Goal: Check status: Check status

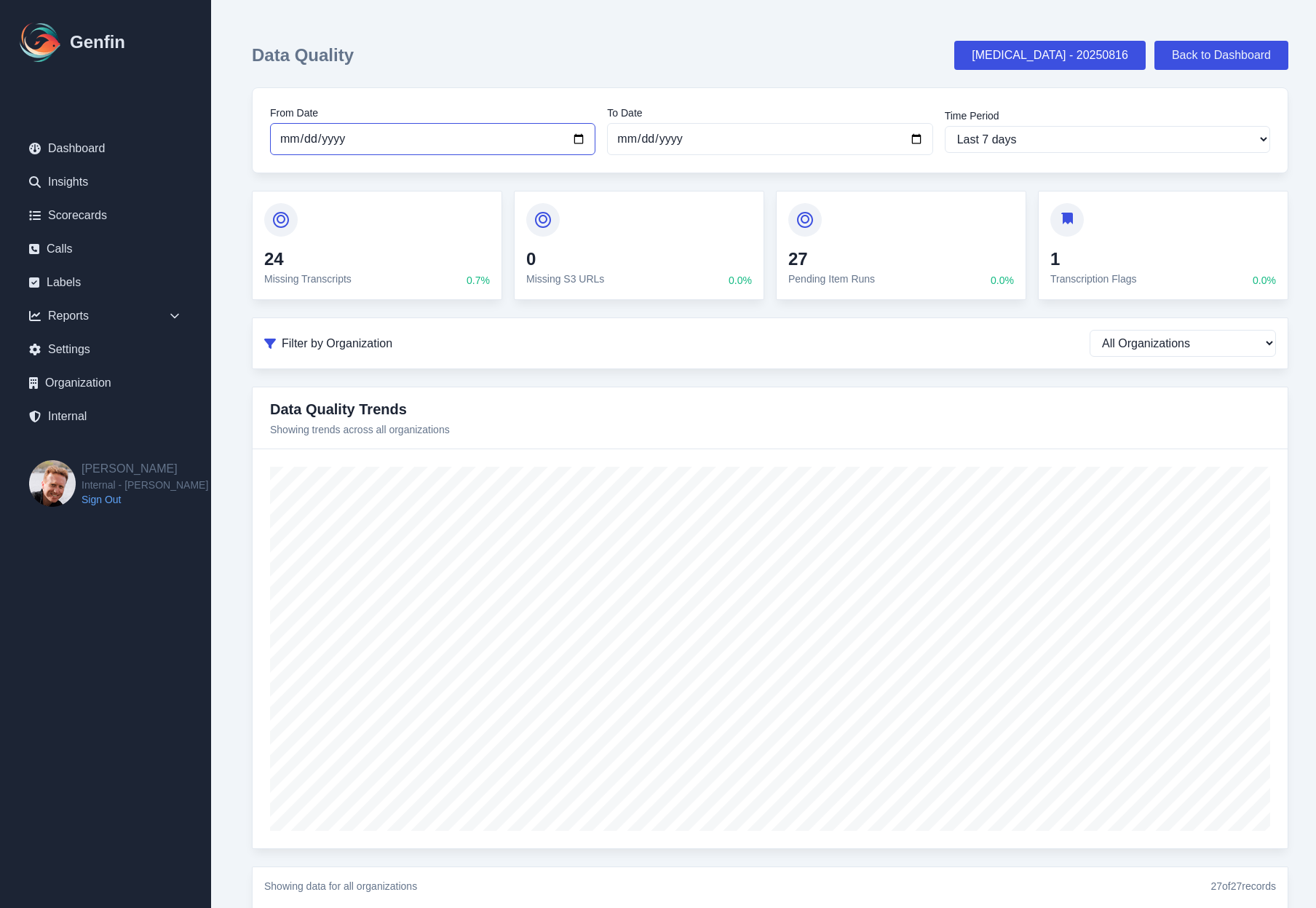
click at [315, 136] on input "2025-08-12" at bounding box center [433, 139] width 325 height 32
click at [303, 136] on input "2025-08-12" at bounding box center [433, 139] width 325 height 32
type input "2025-08-11"
select select "custom"
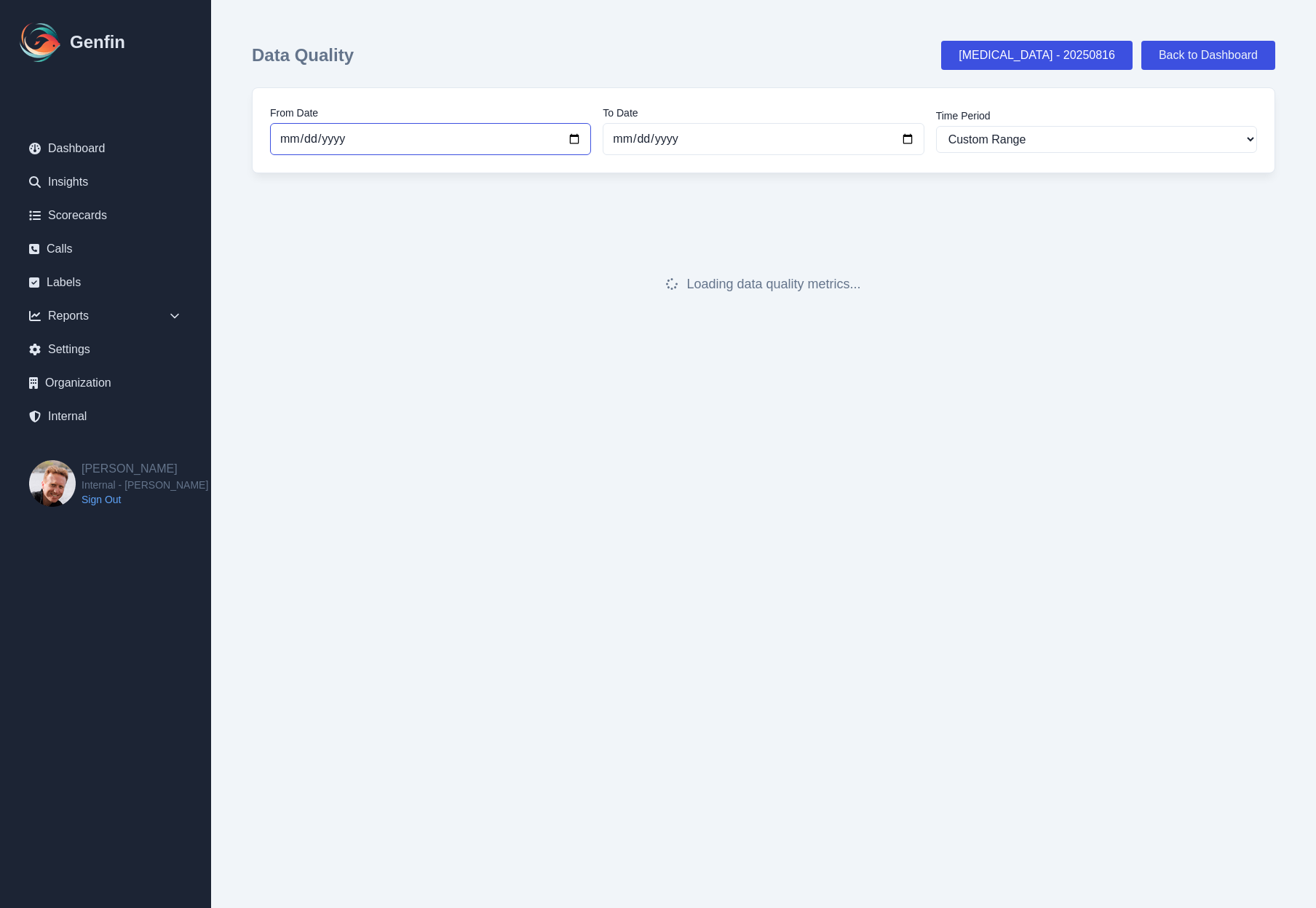
type input "2025-08-06"
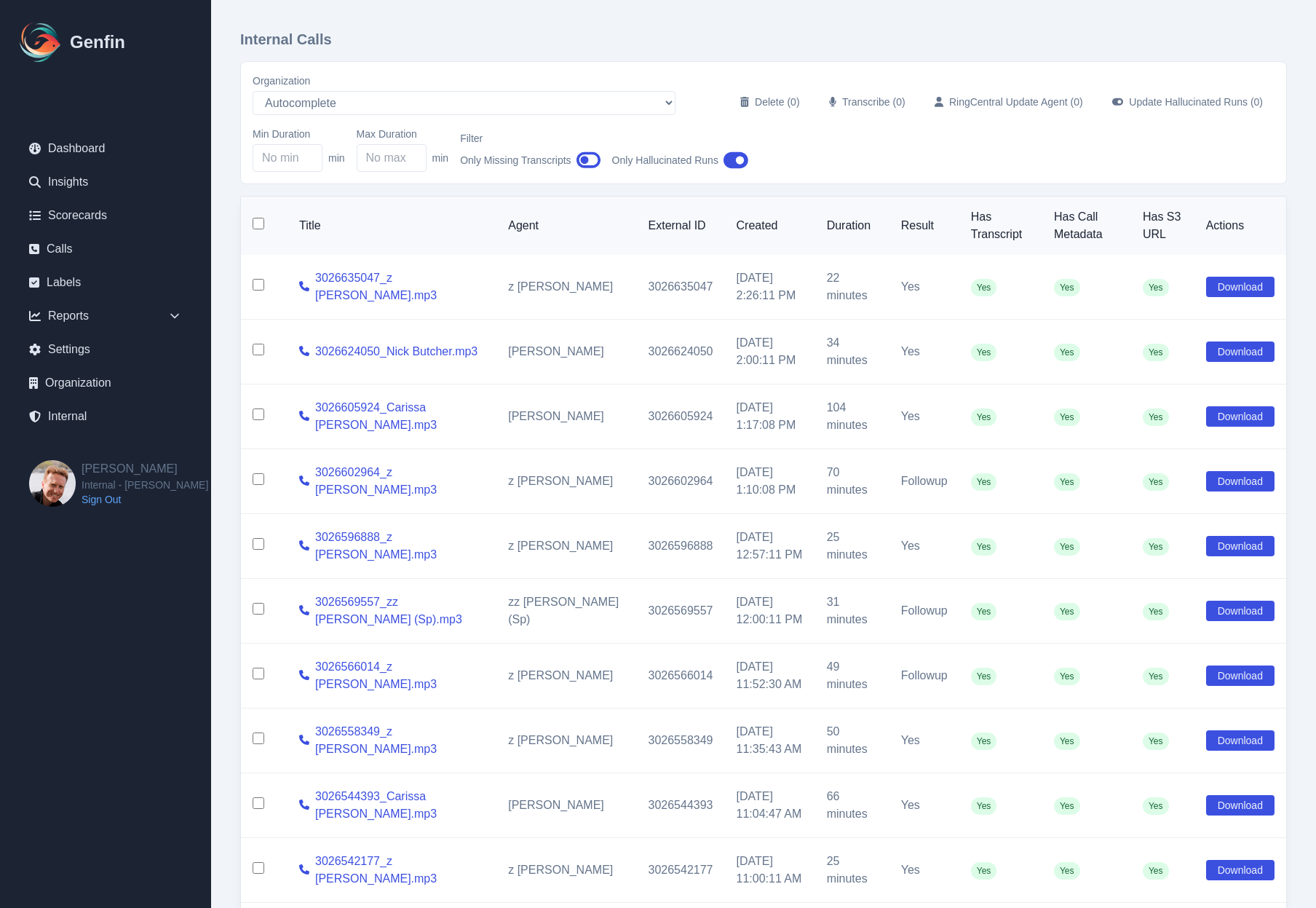
select select "5"
select select "100"
